Goal: Information Seeking & Learning: Check status

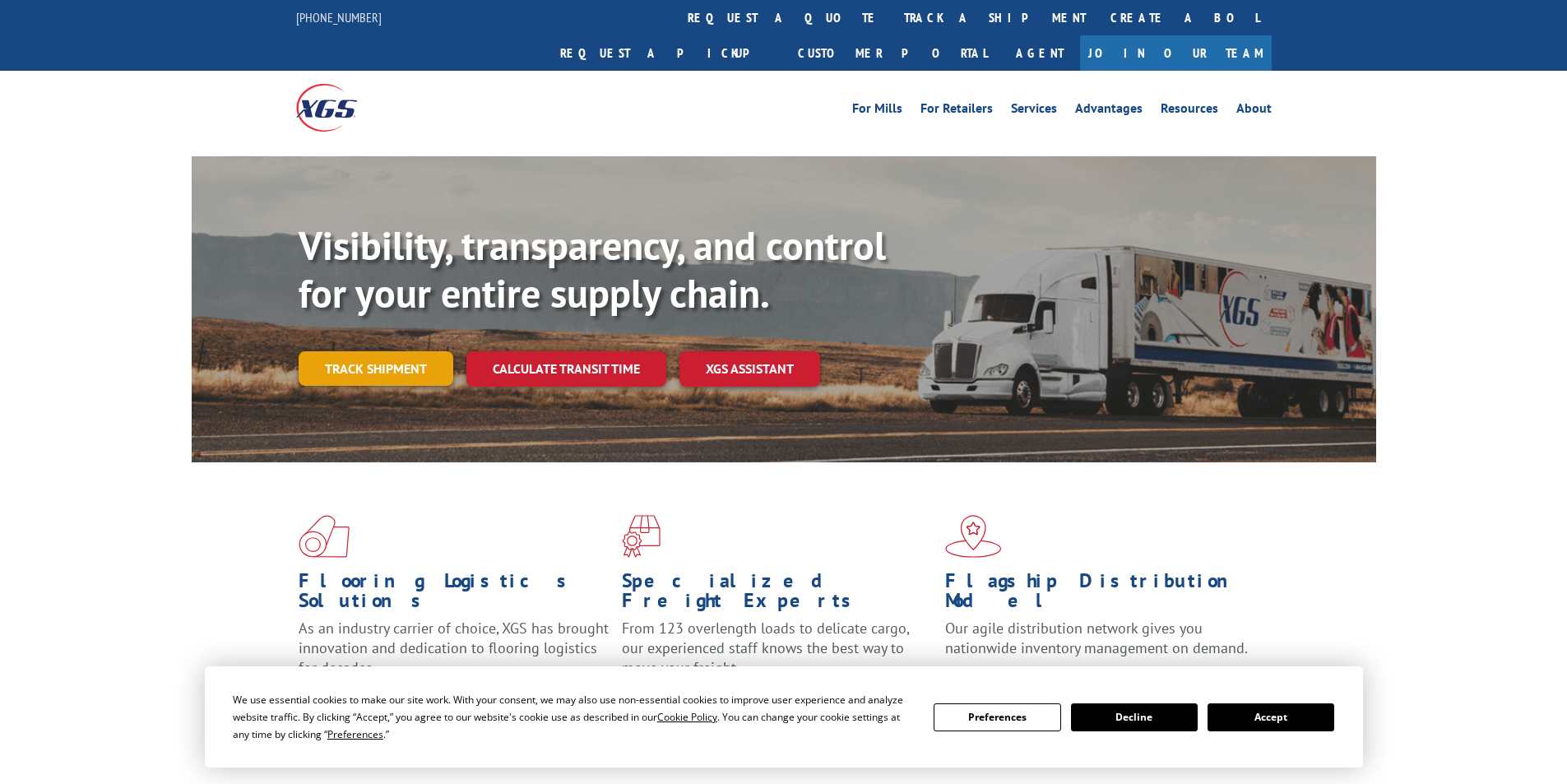
click at [401, 351] on link "Track shipment" at bounding box center [376, 368] width 155 height 34
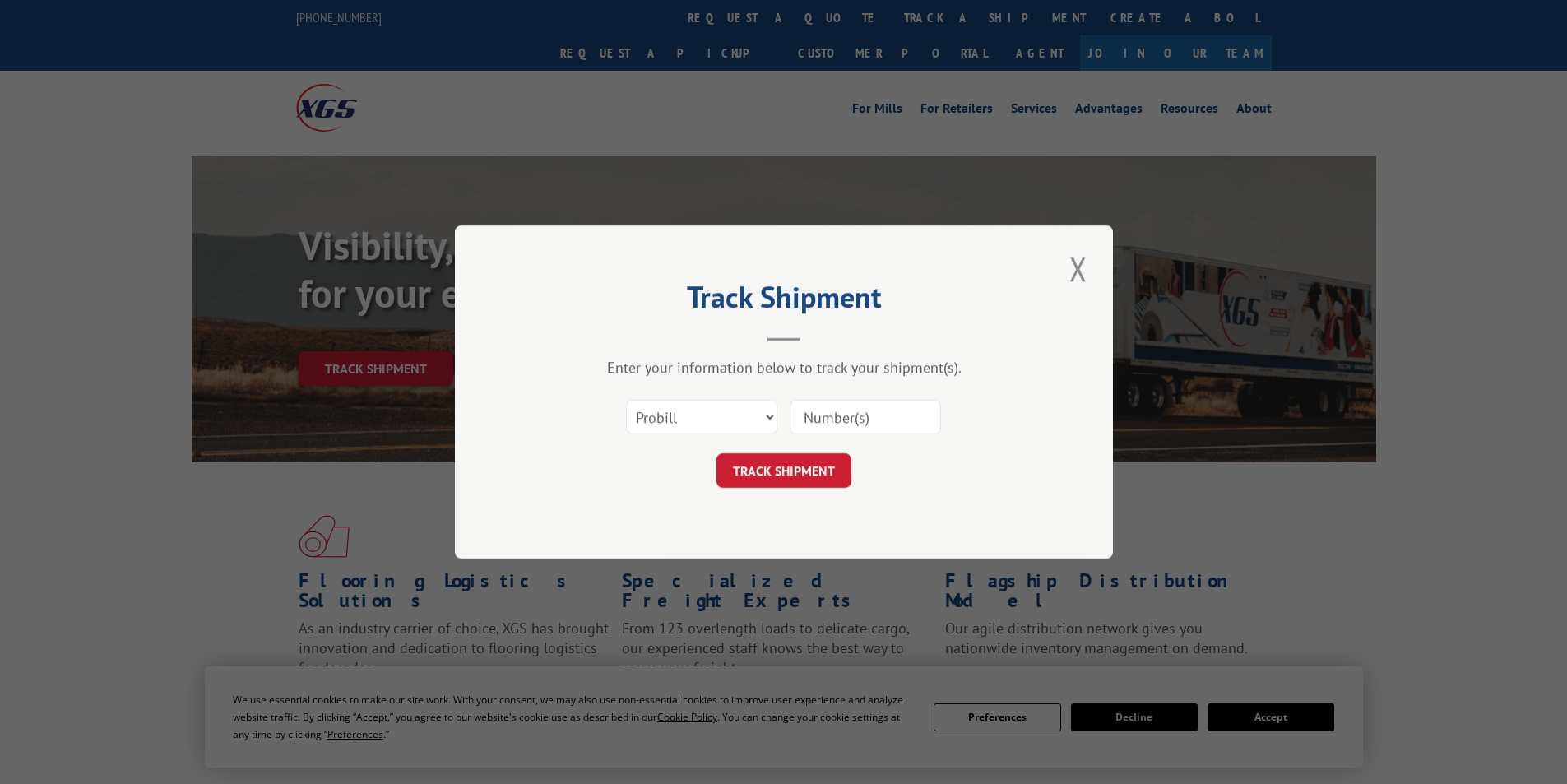
click at [871, 424] on input at bounding box center [866, 416] width 152 height 34
paste input "12971135"
type input "12971135"
click at [791, 476] on button "TRACK SHIPMENT" at bounding box center [784, 469] width 135 height 34
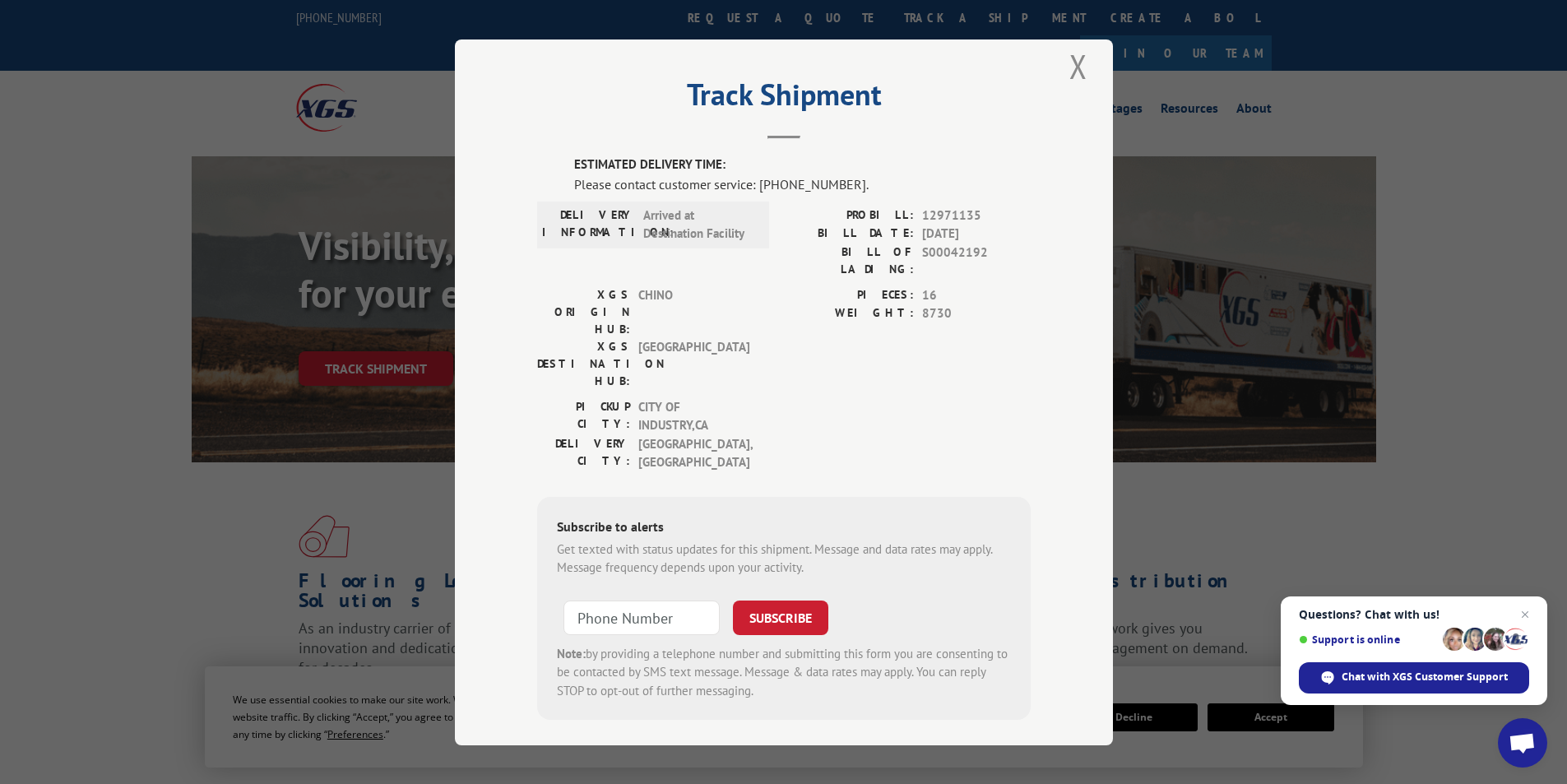
scroll to position [22, 0]
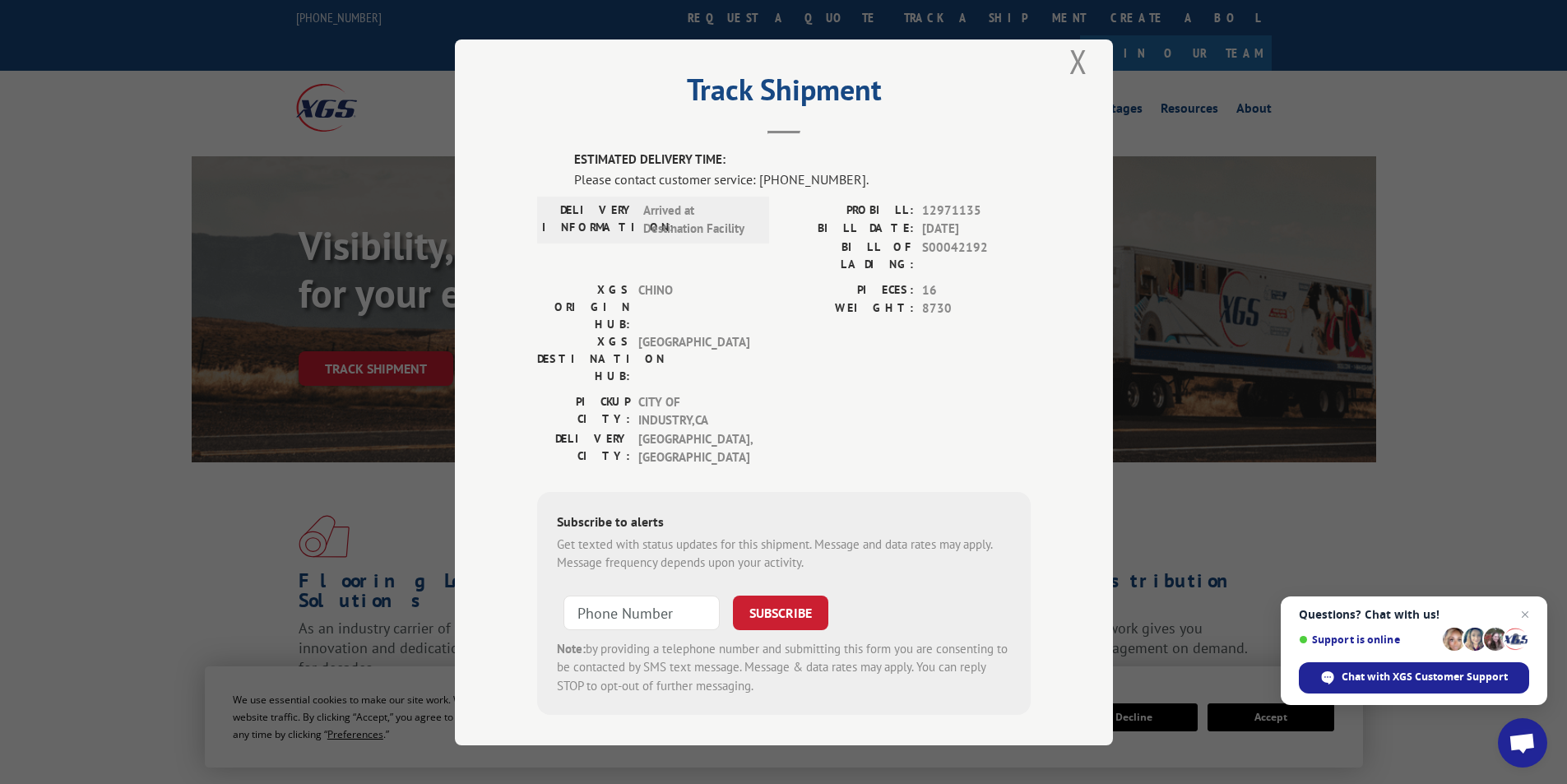
type input "+1 (___) ___-____"
click at [676, 594] on input "+1 (___) ___-____" at bounding box center [642, 611] width 157 height 34
click at [791, 392] on div "[GEOGRAPHIC_DATA]: CITY OF INDUSTRY , CA [GEOGRAPHIC_DATA]: [GEOGRAPHIC_DATA] ,…" at bounding box center [784, 433] width 494 height 82
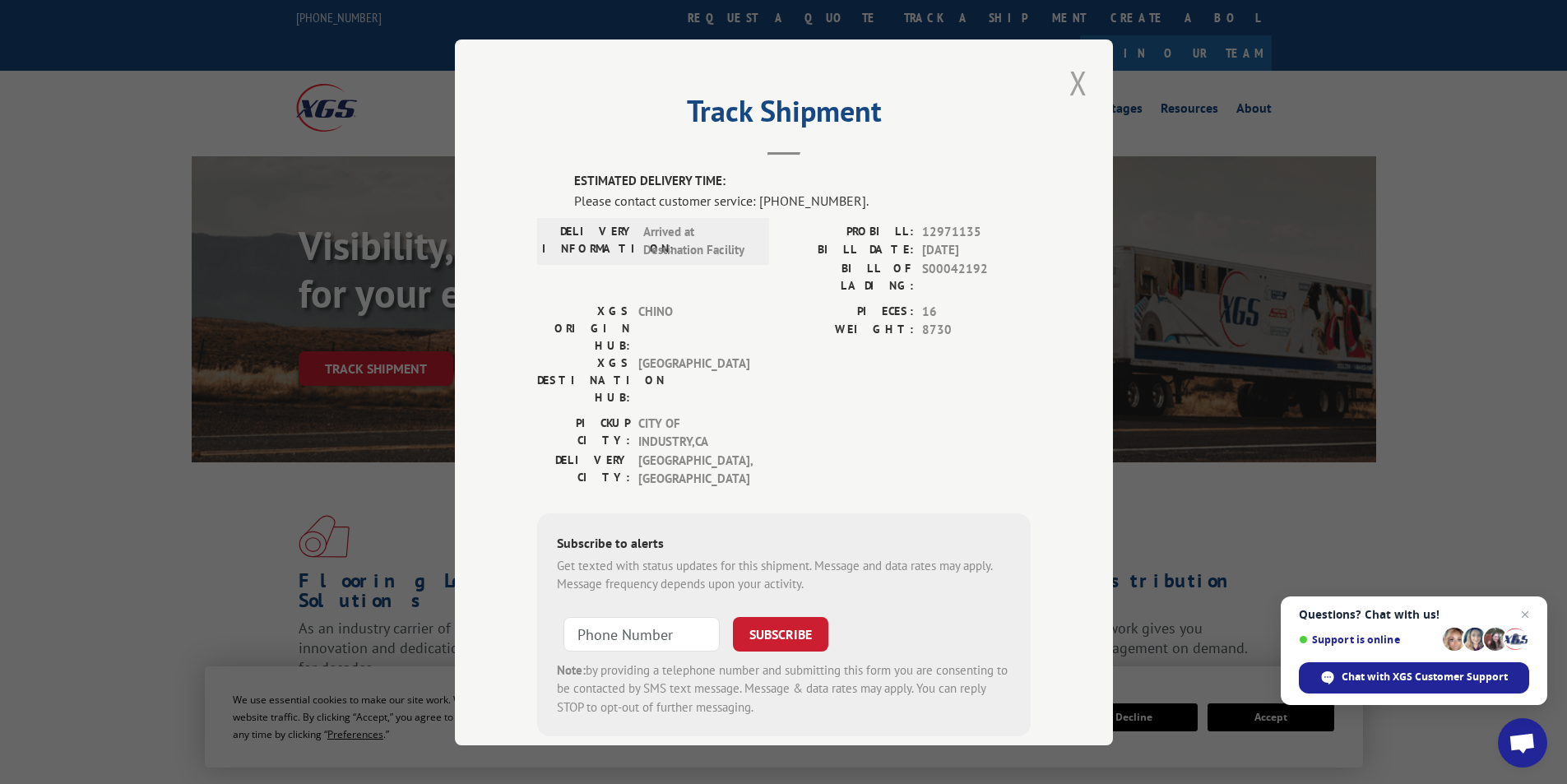
click at [1065, 81] on button "Close modal" at bounding box center [1079, 82] width 28 height 45
